Goal: Transaction & Acquisition: Obtain resource

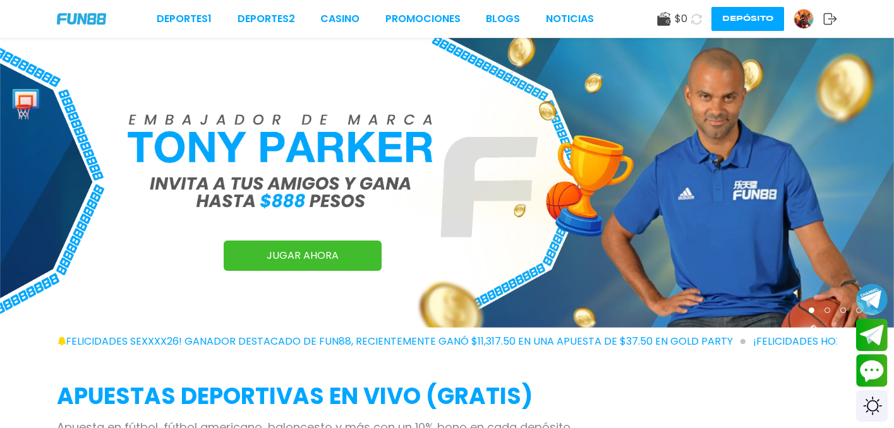
click at [697, 20] on icon at bounding box center [696, 19] width 11 height 11
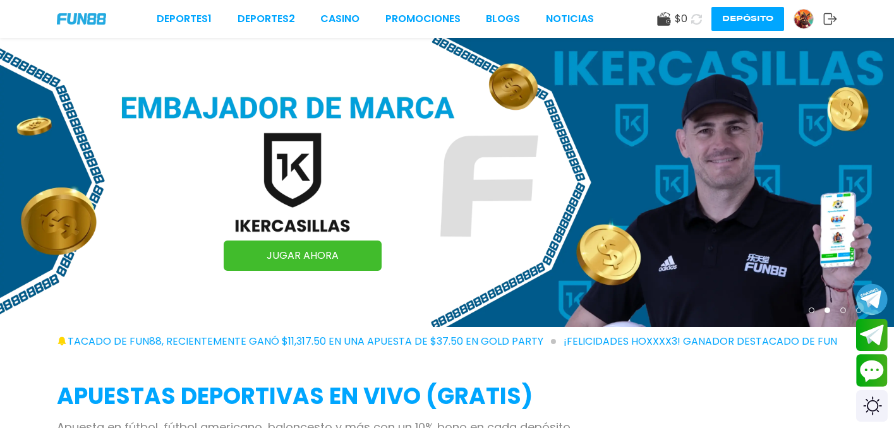
click at [697, 20] on icon at bounding box center [696, 19] width 11 height 11
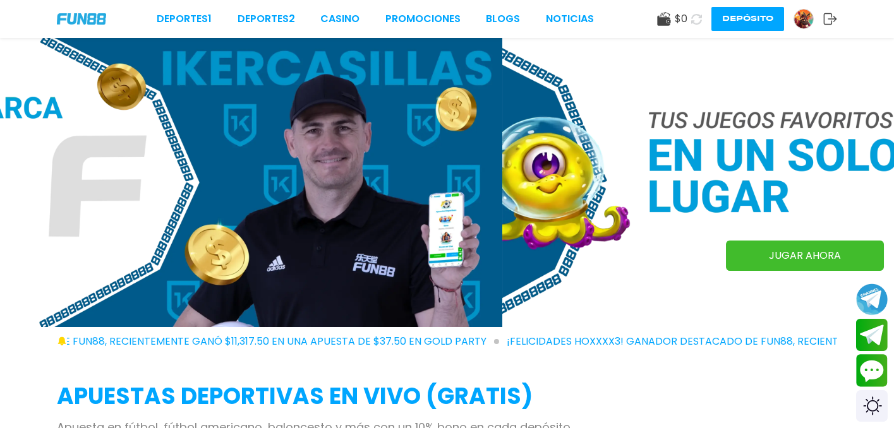
click at [804, 15] on img at bounding box center [803, 18] width 19 height 19
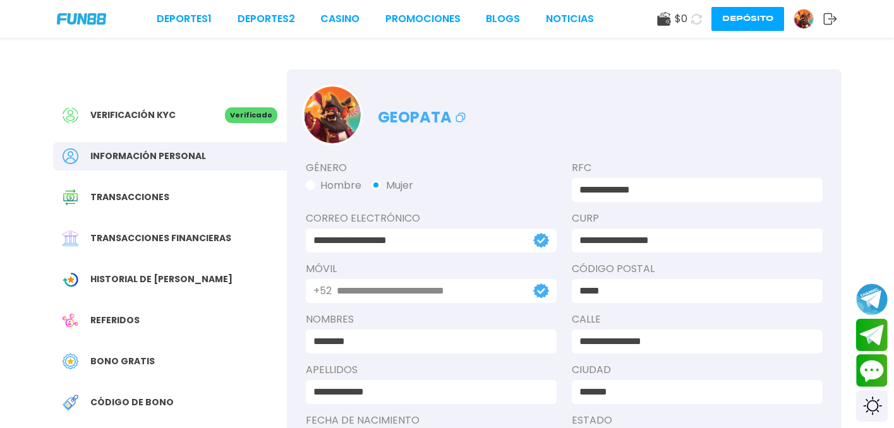
click at [116, 357] on span "Bono Gratis" at bounding box center [122, 361] width 64 height 13
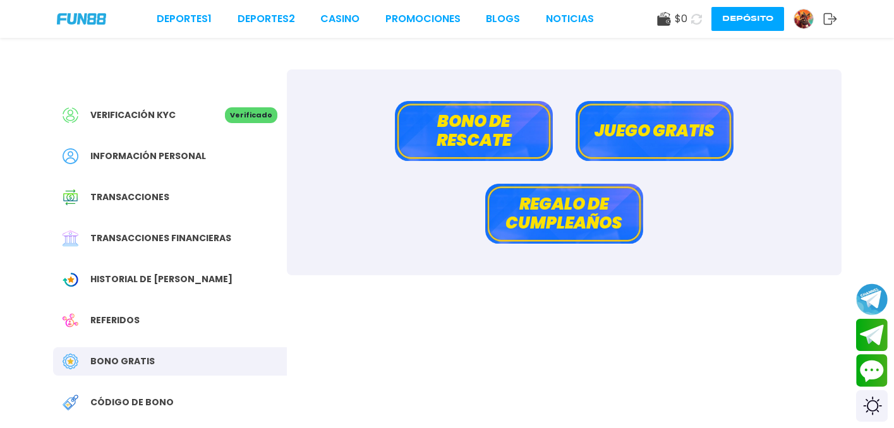
click at [455, 148] on button "Bono de rescate" at bounding box center [474, 131] width 158 height 60
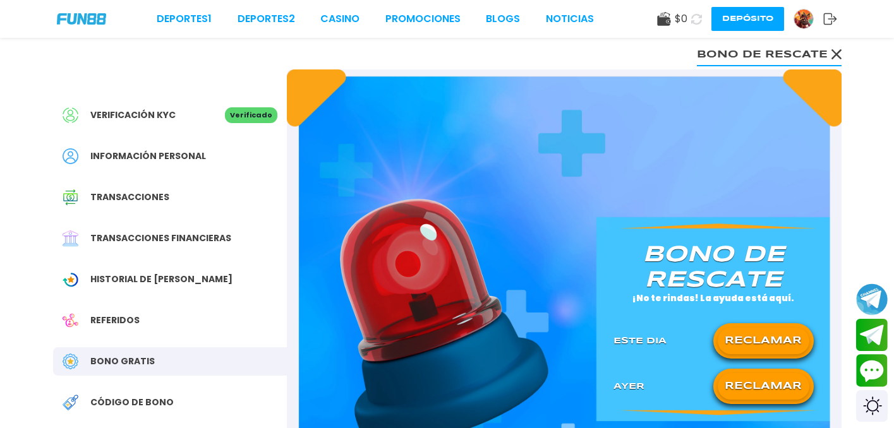
click at [750, 381] on button "RECLAMAR" at bounding box center [763, 386] width 92 height 27
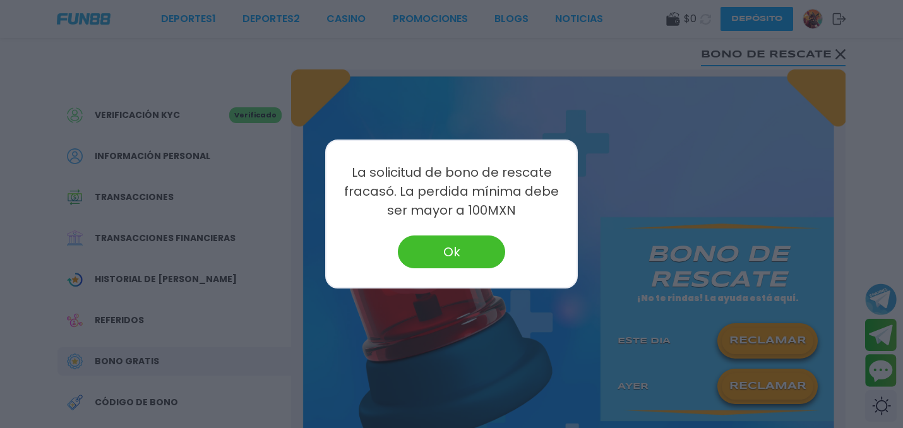
click at [455, 255] on button "Ok" at bounding box center [451, 252] width 107 height 33
